Goal: Navigation & Orientation: Find specific page/section

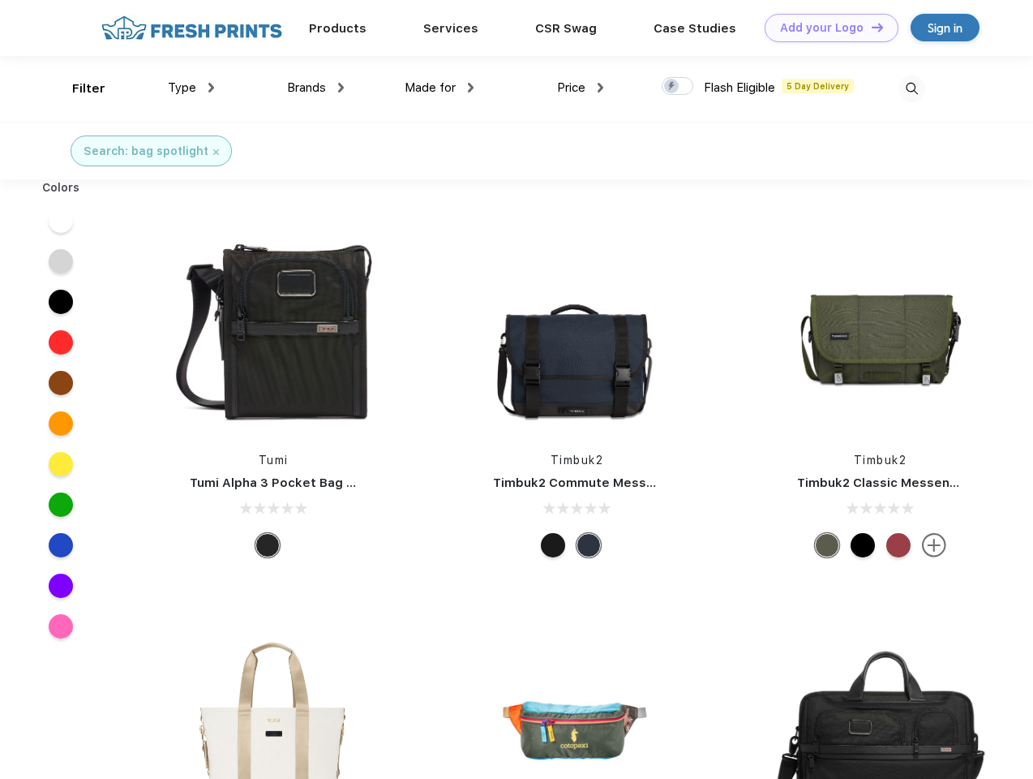
scroll to position [1, 0]
click at [826, 28] on link "Add your Logo Design Tool" at bounding box center [832, 28] width 134 height 28
click at [0, 0] on div "Design Tool" at bounding box center [0, 0] width 0 height 0
click at [870, 27] on link "Add your Logo Design Tool" at bounding box center [832, 28] width 134 height 28
click at [78, 88] on div "Filter" at bounding box center [88, 88] width 33 height 19
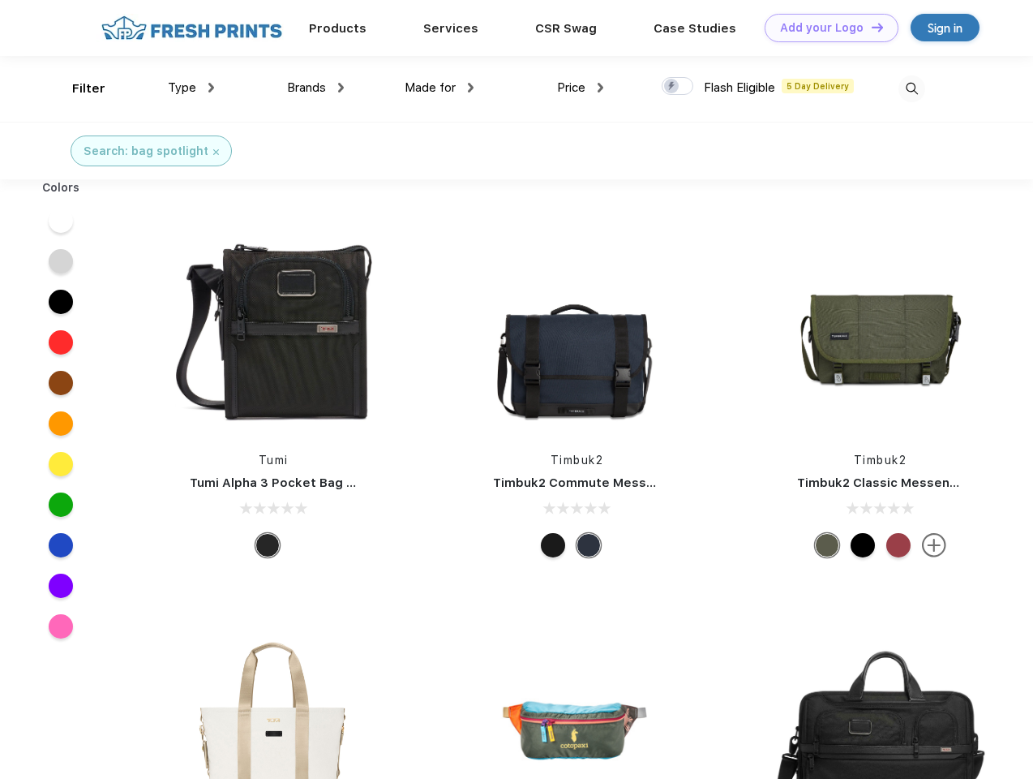
click at [191, 88] on span "Type" at bounding box center [182, 87] width 28 height 15
click at [315, 88] on span "Brands" at bounding box center [306, 87] width 39 height 15
click at [440, 88] on span "Made for" at bounding box center [430, 87] width 51 height 15
click at [581, 88] on span "Price" at bounding box center [571, 87] width 28 height 15
click at [678, 87] on div at bounding box center [678, 86] width 32 height 18
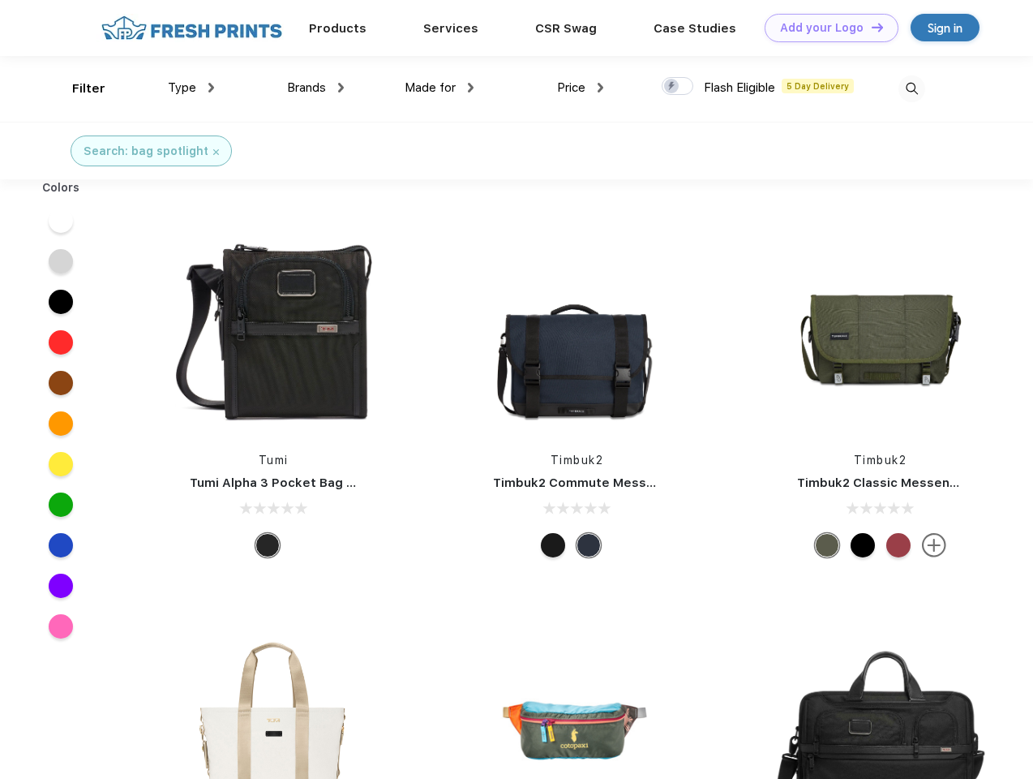
click at [672, 87] on input "checkbox" at bounding box center [667, 81] width 11 height 11
click at [912, 88] on img at bounding box center [912, 88] width 27 height 27
